Goal: Information Seeking & Learning: Learn about a topic

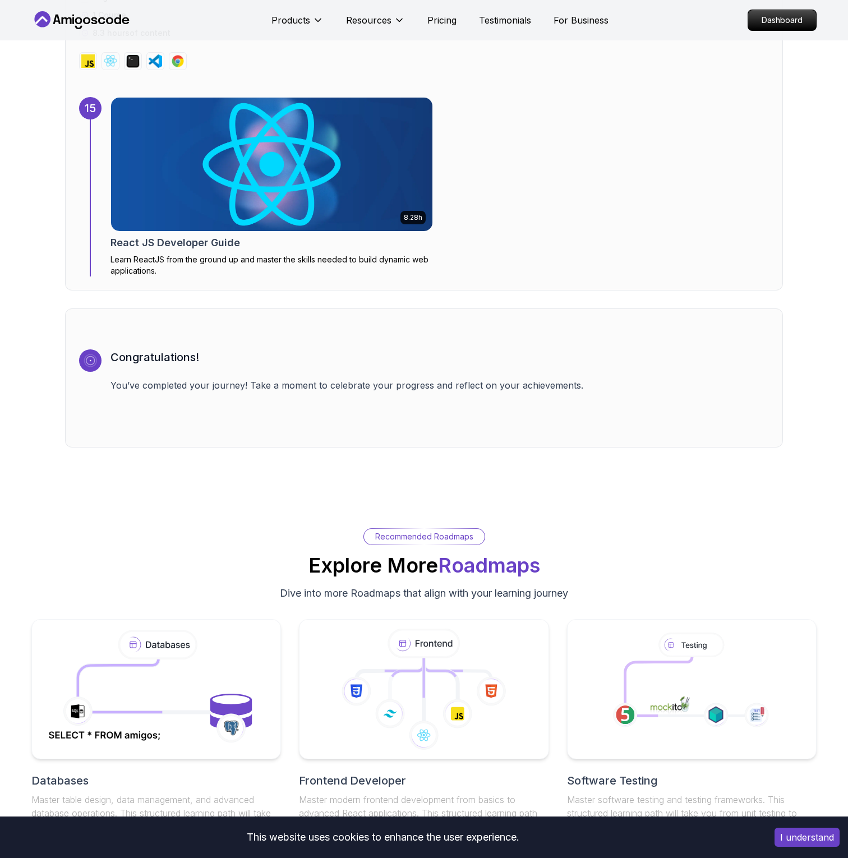
scroll to position [7557, 0]
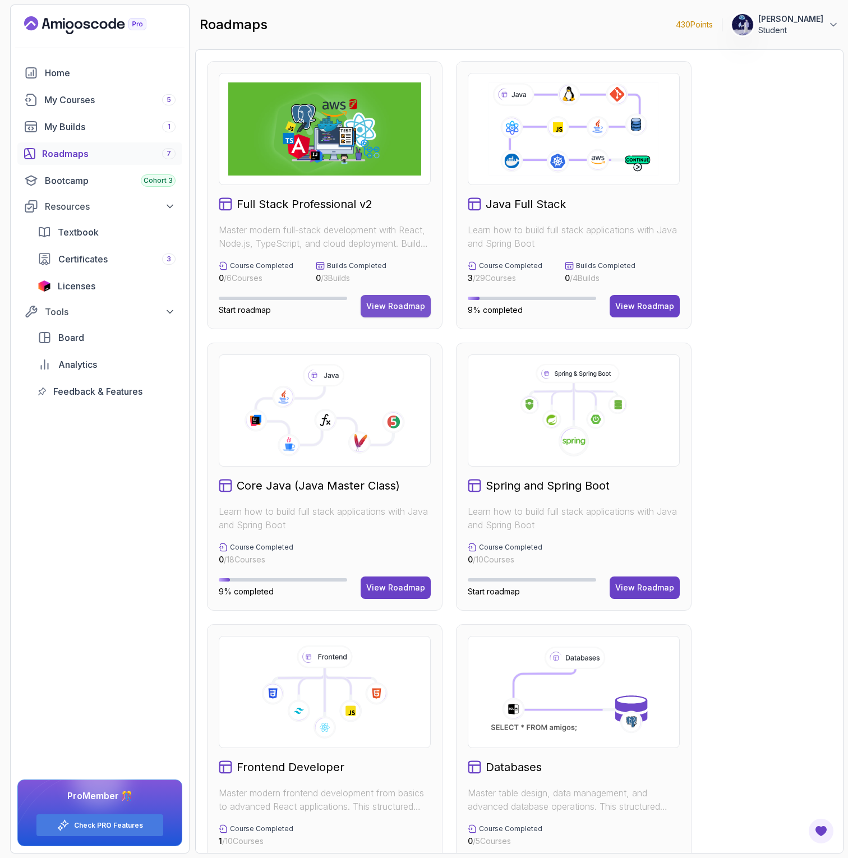
click at [395, 307] on div "View Roadmap" at bounding box center [395, 306] width 59 height 11
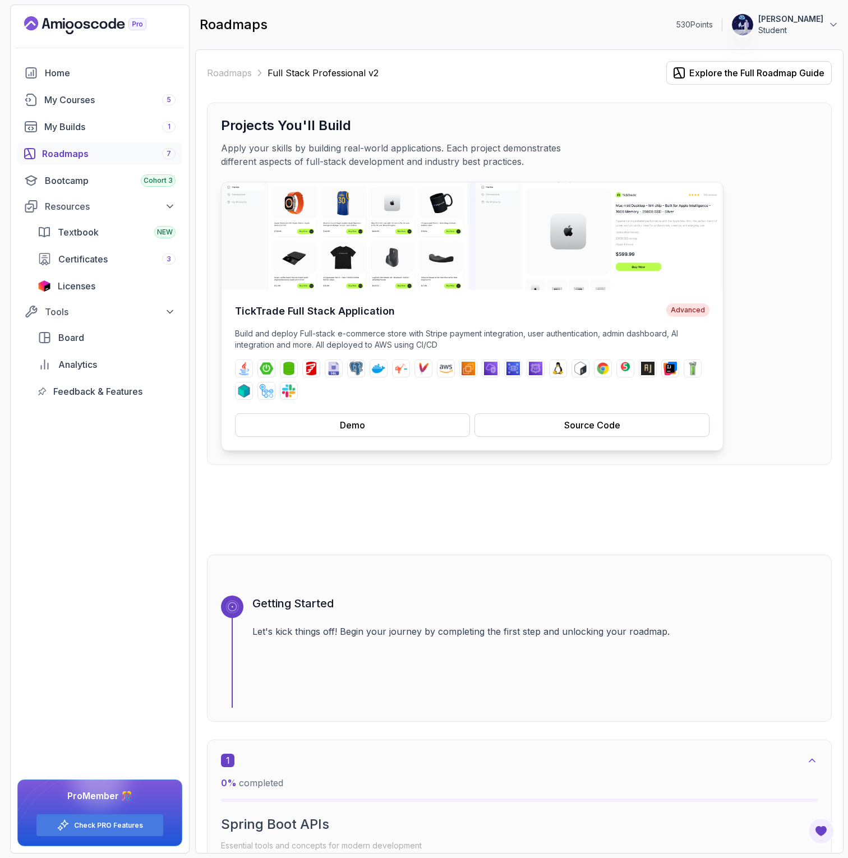
click at [271, 248] on img at bounding box center [472, 236] width 501 height 108
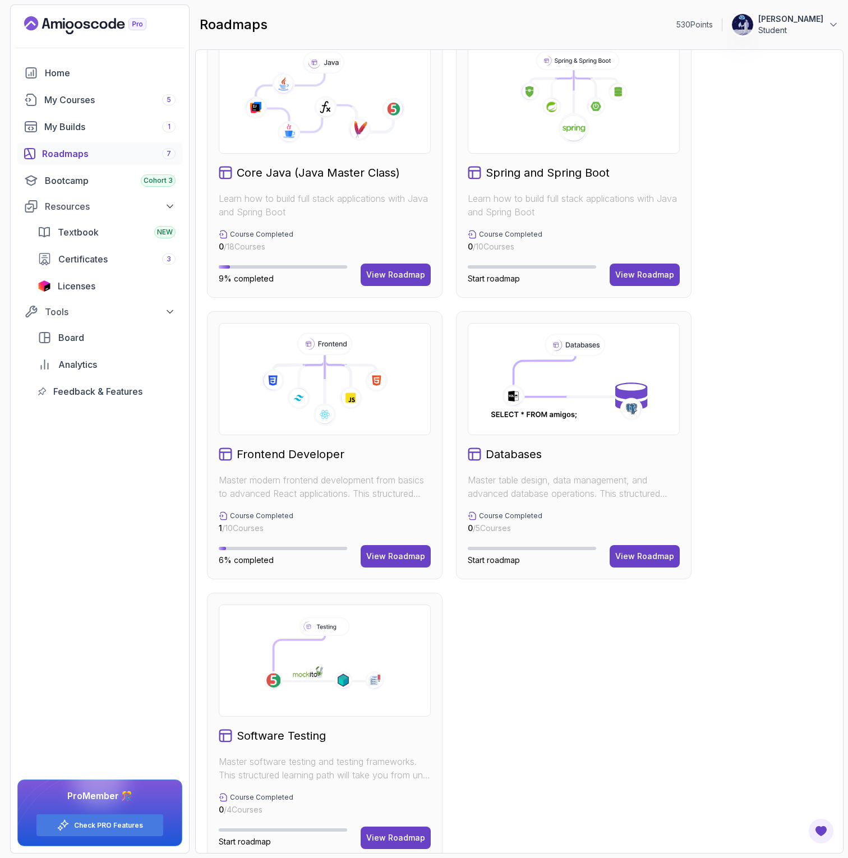
scroll to position [332, 0]
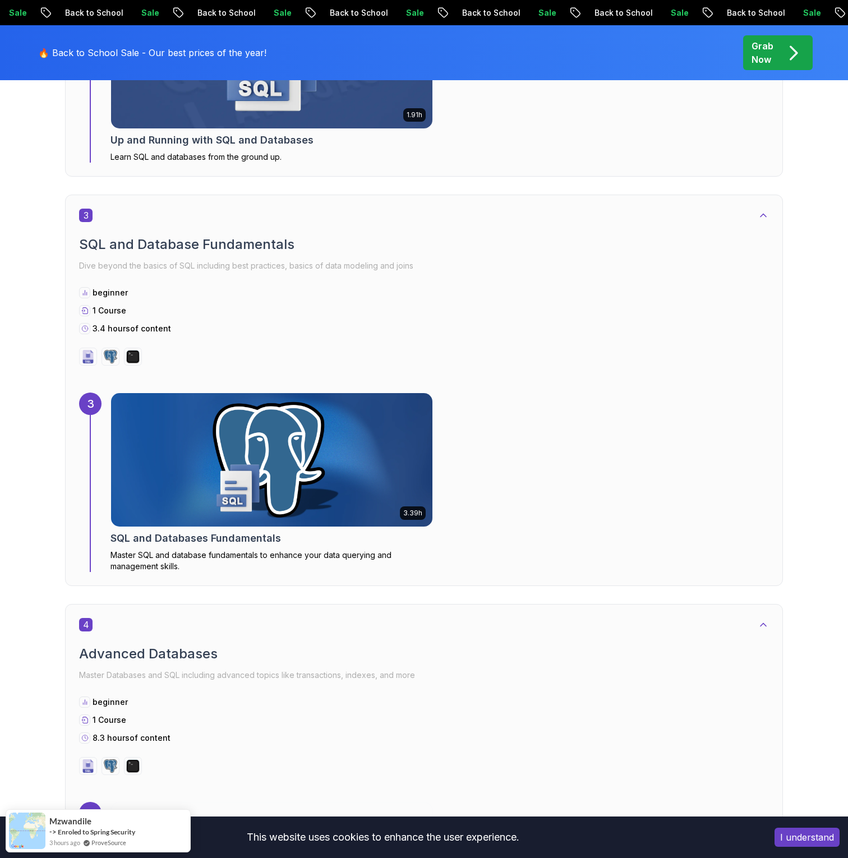
scroll to position [1972, 0]
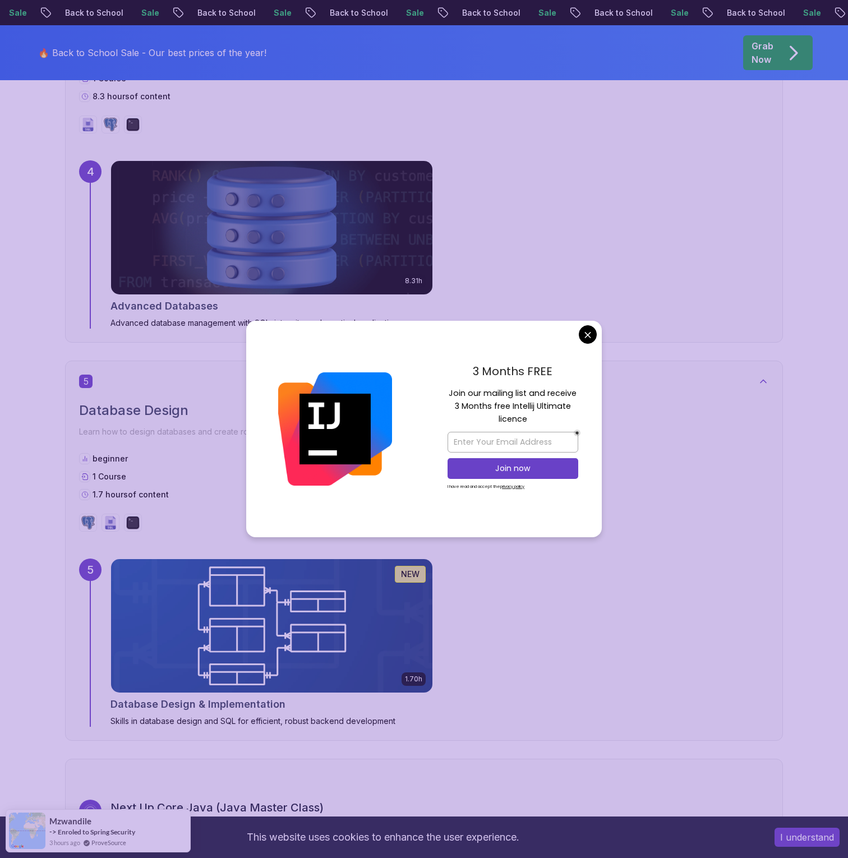
click at [555, 280] on div "8.31h Advanced Databases Advanced database management with SQL, integrity, and …" at bounding box center [440, 244] width 659 height 168
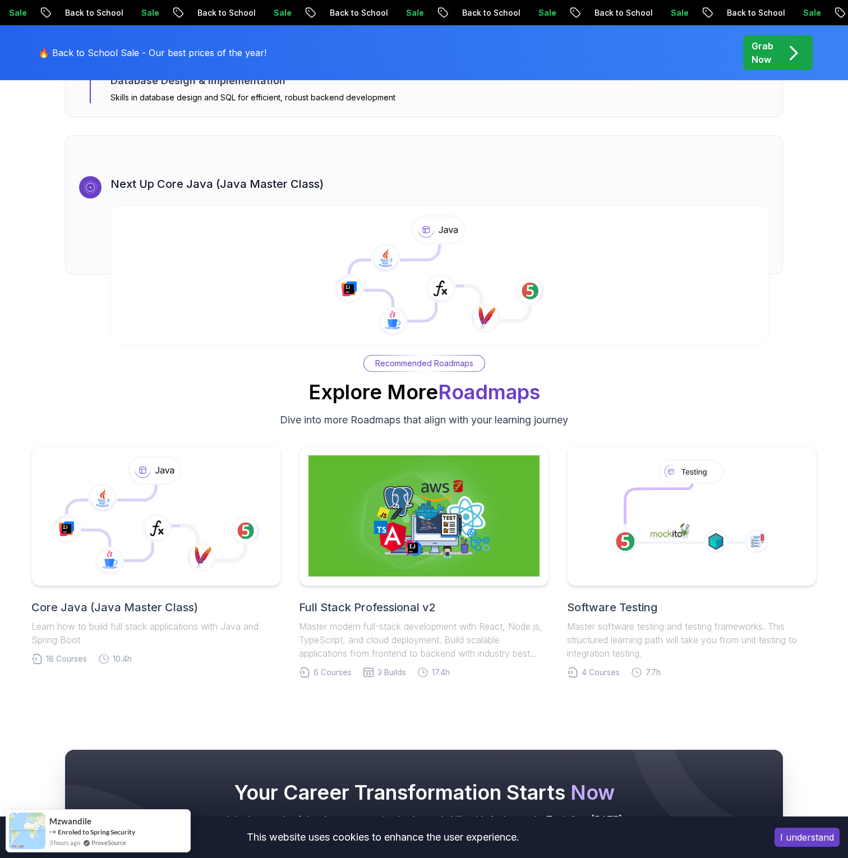
scroll to position [2615, 0]
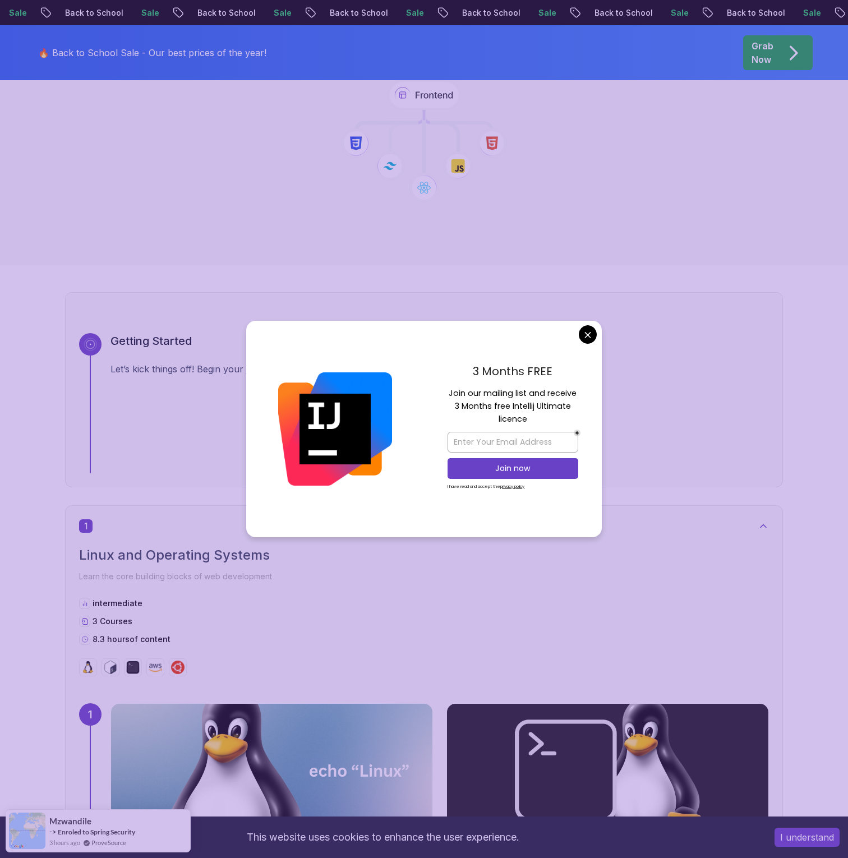
scroll to position [789, 0]
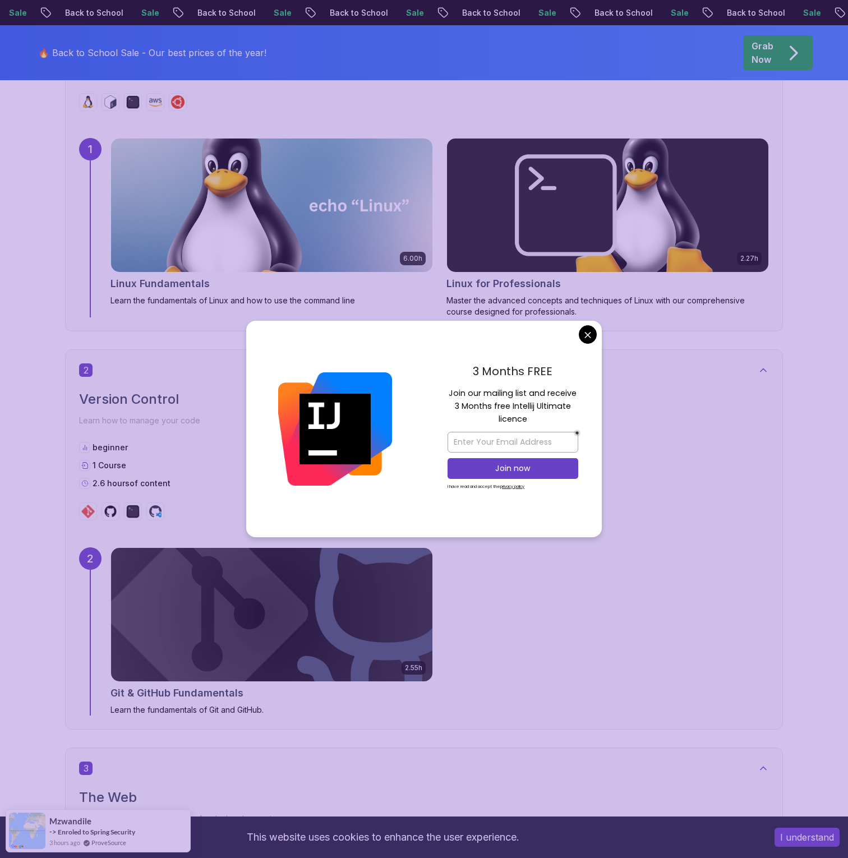
click at [582, 325] on div "3 Months FREE Join our mailing list and receive 3 Months free Intellij Ultimate…" at bounding box center [513, 429] width 178 height 217
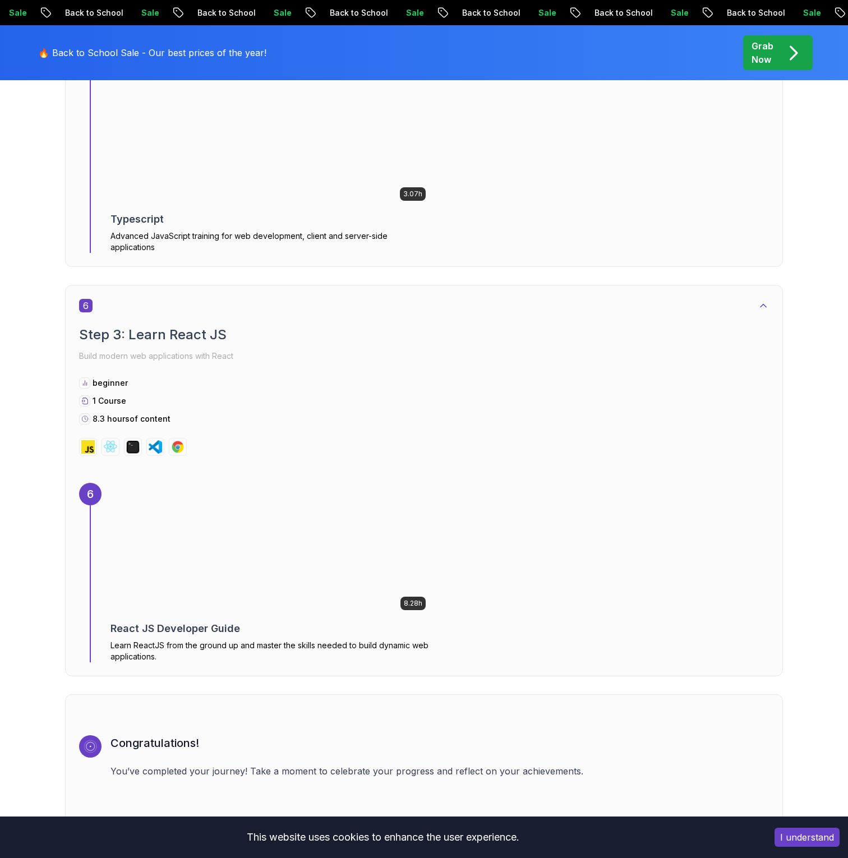
scroll to position [2804, 0]
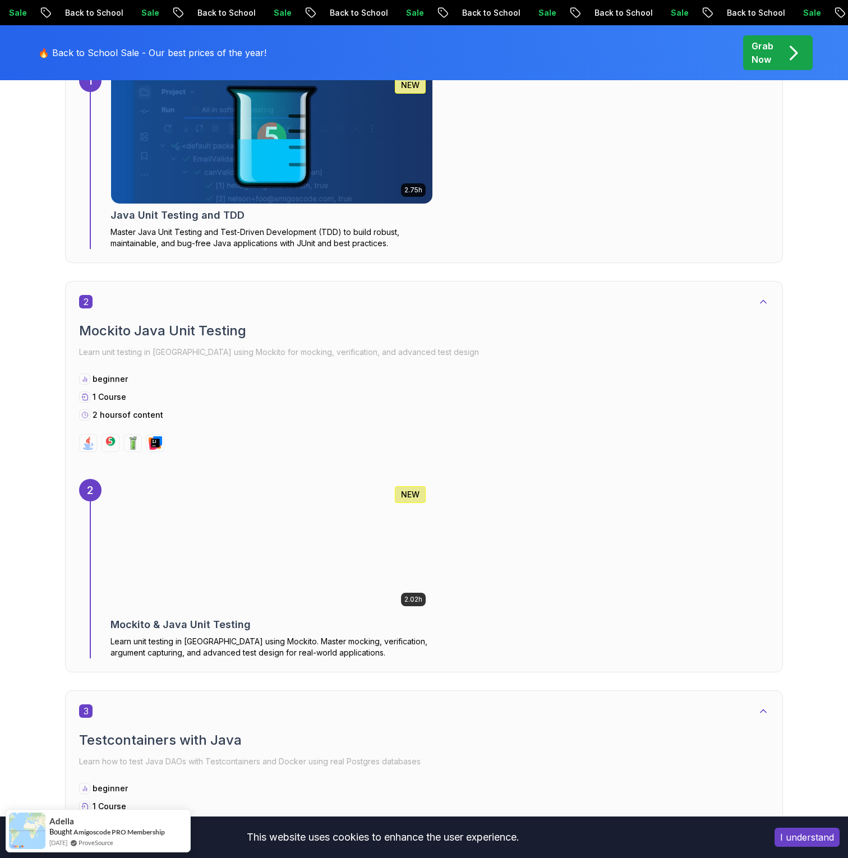
scroll to position [570, 0]
